Goal: Check status

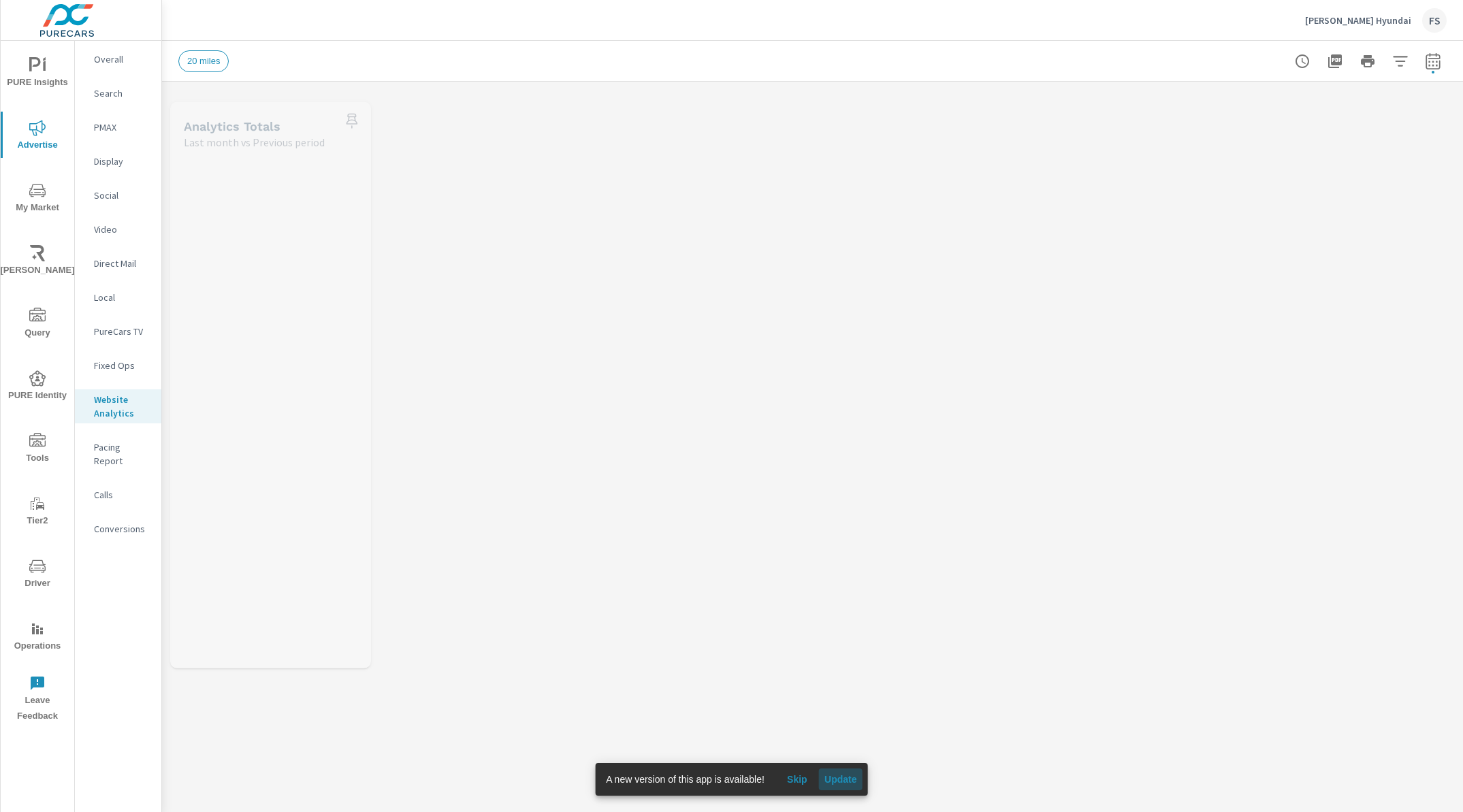
click at [846, 783] on span "Update" at bounding box center [840, 779] width 33 height 12
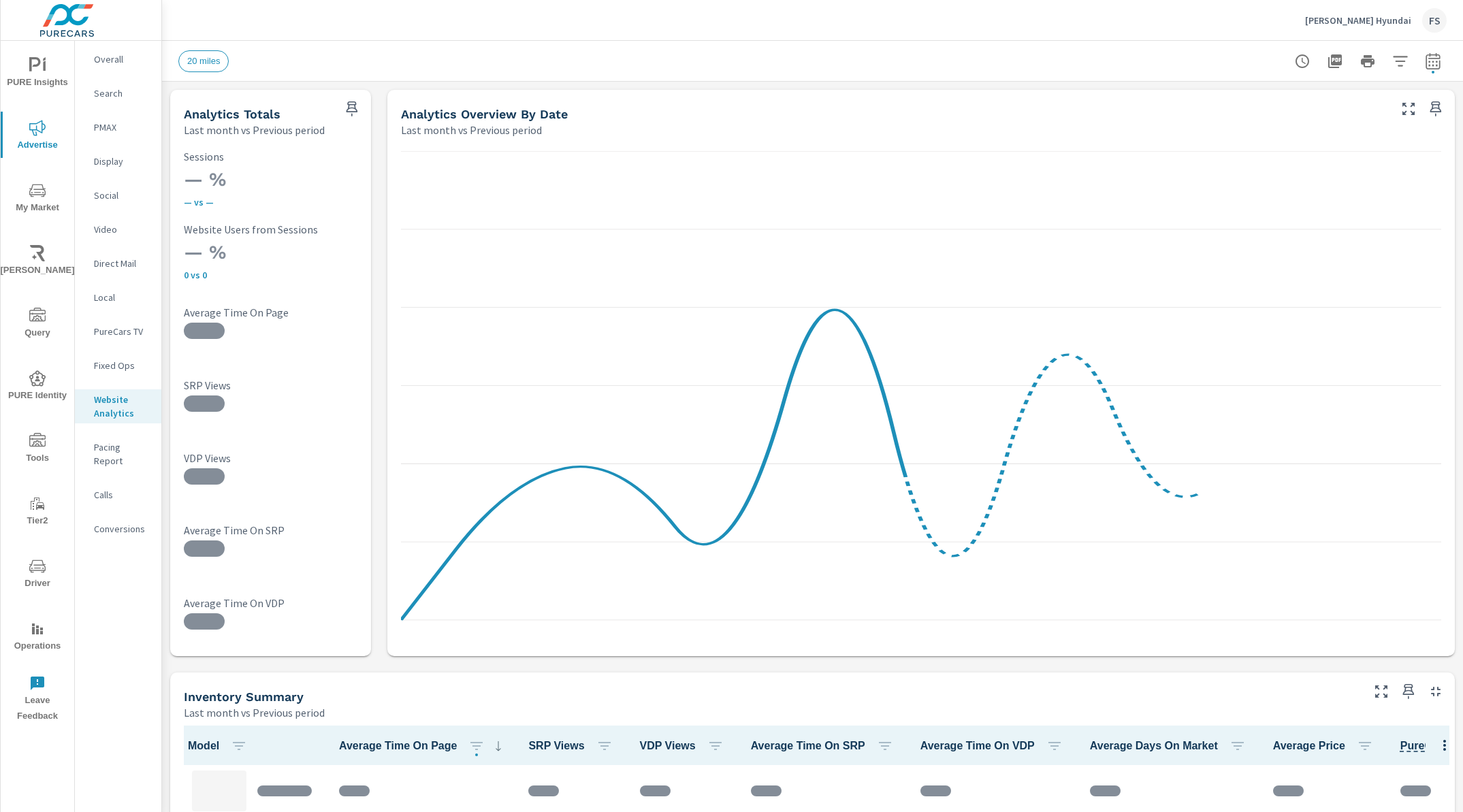
click at [760, 63] on div "20 miles" at bounding box center [717, 62] width 1078 height 22
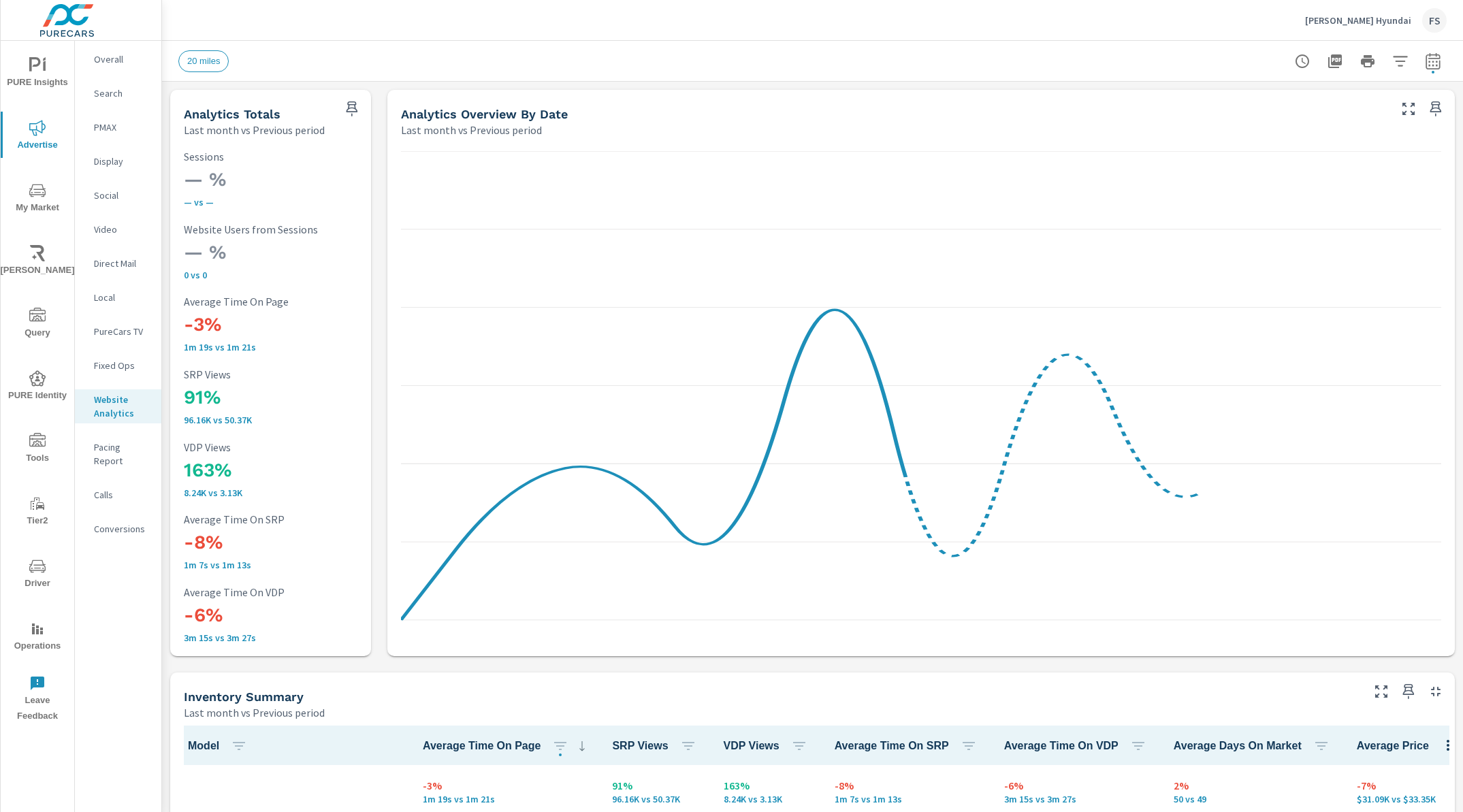
scroll to position [1, 0]
click at [582, 28] on div "Swope Hyundai FS" at bounding box center [812, 20] width 1268 height 40
